Goal: Entertainment & Leisure: Consume media (video, audio)

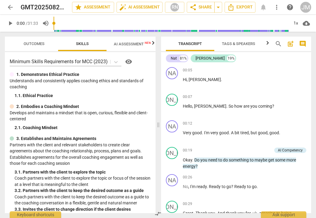
click at [11, 25] on span "play_arrow" at bounding box center [10, 23] width 7 height 7
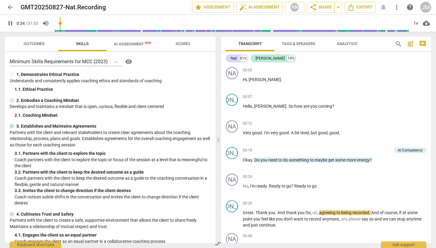
click at [12, 24] on span "pause" at bounding box center [10, 23] width 7 height 7
click at [59, 23] on input "range" at bounding box center [231, 23] width 355 height 19
click at [10, 27] on span "play_arrow" at bounding box center [10, 23] width 7 height 7
click at [11, 23] on span "pause" at bounding box center [10, 23] width 7 height 7
click at [62, 23] on input "range" at bounding box center [231, 23] width 355 height 19
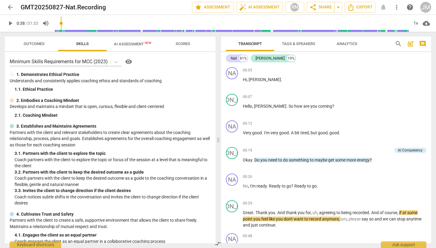
click at [9, 25] on span "play_arrow" at bounding box center [10, 23] width 7 height 7
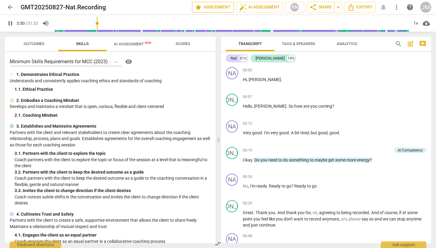
scroll to position [390, 0]
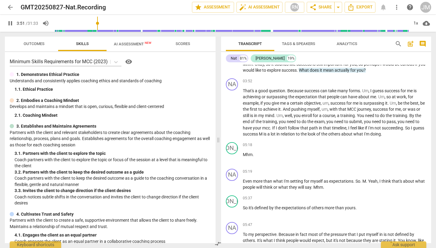
click at [11, 23] on span "pause" at bounding box center [10, 23] width 7 height 7
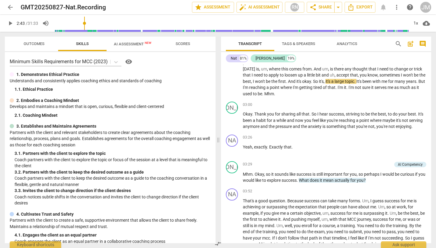
drag, startPoint x: 99, startPoint y: 23, endPoint x: 85, endPoint y: 23, distance: 13.3
click at [85, 23] on input "range" at bounding box center [231, 23] width 355 height 19
click at [11, 24] on span "play_arrow" at bounding box center [10, 23] width 7 height 7
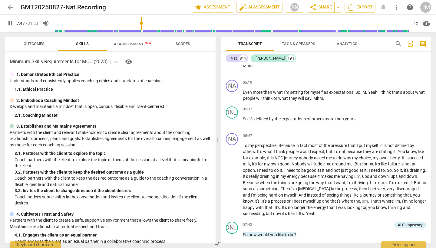
click at [11, 23] on span "pause" at bounding box center [10, 23] width 7 height 7
drag, startPoint x: 143, startPoint y: 23, endPoint x: 139, endPoint y: 23, distance: 3.9
click at [139, 23] on input "range" at bounding box center [231, 23] width 355 height 19
click at [10, 25] on span "play_arrow" at bounding box center [10, 23] width 7 height 7
click at [9, 25] on span "pause" at bounding box center [10, 23] width 7 height 7
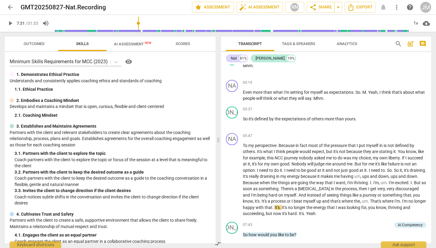
click at [139, 23] on input "range" at bounding box center [231, 23] width 355 height 19
click at [10, 25] on span "play_arrow" at bounding box center [10, 23] width 7 height 7
click at [10, 25] on span "pause" at bounding box center [10, 23] width 7 height 7
click at [11, 22] on span "play_arrow" at bounding box center [10, 23] width 7 height 7
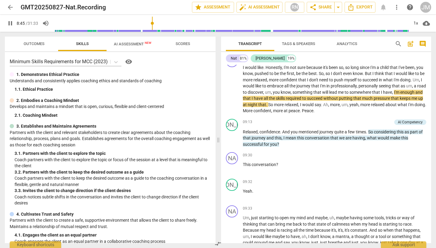
click at [10, 23] on span "pause" at bounding box center [10, 23] width 7 height 7
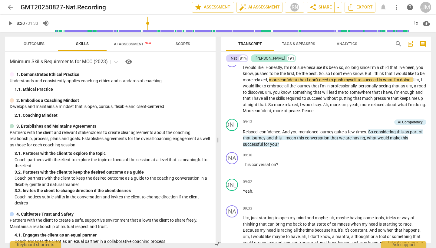
drag, startPoint x: 154, startPoint y: 23, endPoint x: 149, endPoint y: 23, distance: 5.2
click at [149, 23] on input "range" at bounding box center [231, 23] width 355 height 19
click at [11, 24] on span "play_arrow" at bounding box center [10, 23] width 7 height 7
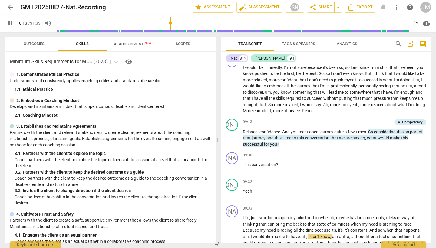
click at [12, 24] on span "pause" at bounding box center [10, 23] width 7 height 7
click at [169, 24] on input "range" at bounding box center [232, 23] width 353 height 19
click at [10, 25] on span "play_arrow" at bounding box center [10, 23] width 7 height 7
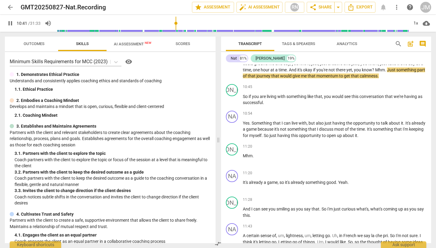
click at [10, 24] on span "pause" at bounding box center [10, 23] width 7 height 7
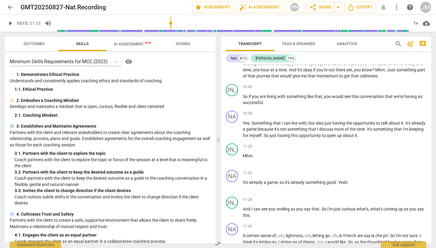
drag, startPoint x: 177, startPoint y: 23, endPoint x: 172, endPoint y: 23, distance: 5.8
click at [172, 23] on input "range" at bounding box center [232, 23] width 353 height 19
click at [10, 24] on span "play_arrow" at bounding box center [10, 23] width 7 height 7
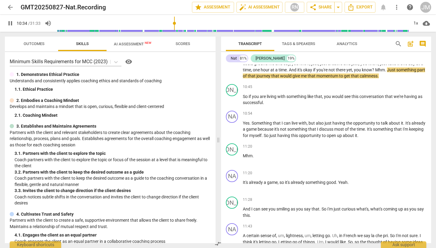
click at [10, 24] on span "pause" at bounding box center [10, 23] width 7 height 7
click at [11, 23] on span "play_arrow" at bounding box center [10, 23] width 7 height 7
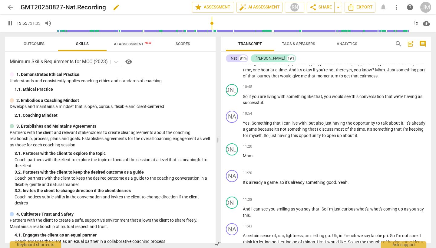
scroll to position [1036, 0]
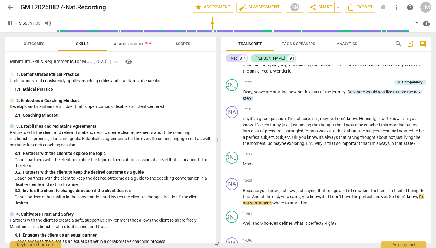
click at [11, 23] on span "pause" at bounding box center [10, 23] width 7 height 7
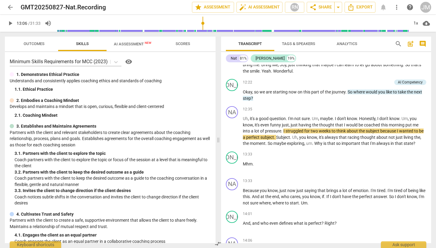
drag, startPoint x: 213, startPoint y: 24, endPoint x: 203, endPoint y: 24, distance: 9.7
click at [203, 24] on input "range" at bounding box center [232, 23] width 353 height 19
click at [13, 24] on span "play_arrow" at bounding box center [10, 23] width 7 height 7
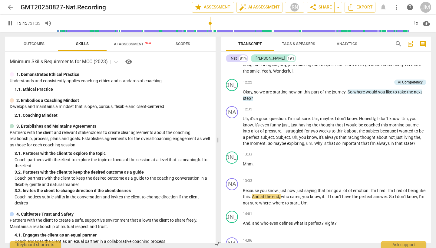
click at [10, 25] on span "pause" at bounding box center [10, 23] width 7 height 7
click at [10, 24] on span "play_arrow" at bounding box center [10, 23] width 7 height 7
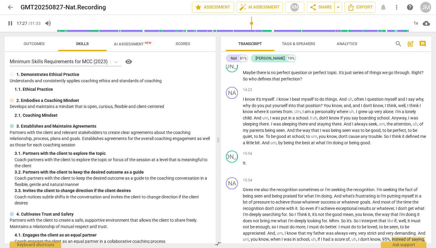
click at [11, 25] on span "pause" at bounding box center [10, 23] width 7 height 7
click at [11, 23] on span "play_arrow" at bounding box center [10, 23] width 7 height 7
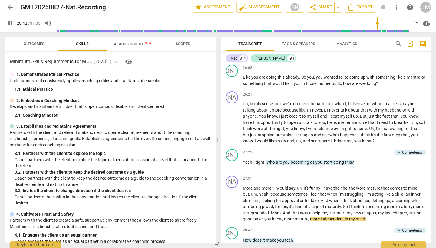
click at [8, 26] on span "pause" at bounding box center [10, 23] width 7 height 7
type input "1692"
click at [316, 24] on input "range" at bounding box center [232, 23] width 353 height 19
